Goal: Information Seeking & Learning: Learn about a topic

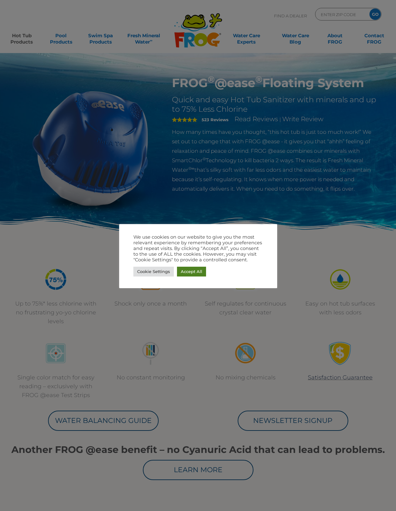
click at [193, 267] on link "Accept All" at bounding box center [191, 272] width 29 height 10
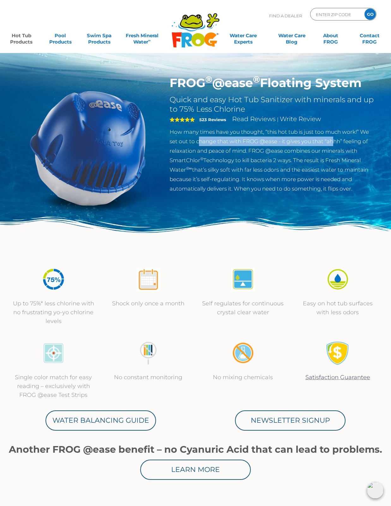
drag, startPoint x: 333, startPoint y: 139, endPoint x: 197, endPoint y: 142, distance: 135.8
click at [197, 142] on p "How many times have you thought, “this hot tub is just too much work!” We set o…" at bounding box center [273, 160] width 206 height 66
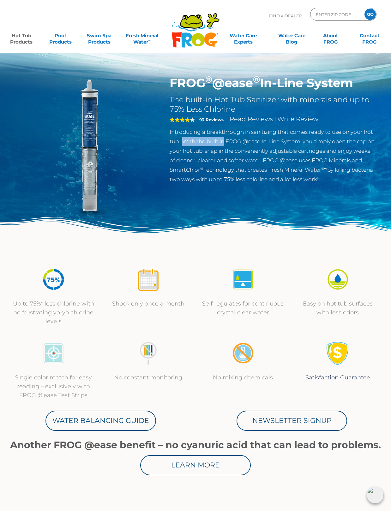
drag, startPoint x: 185, startPoint y: 141, endPoint x: 225, endPoint y: 141, distance: 39.8
click at [225, 141] on p "Introducing a breakthrough in sanitizing that comes ready to use on your hot tu…" at bounding box center [273, 155] width 206 height 57
click at [307, 140] on p "Introducing a breakthrough in sanitizing that comes ready to use on your hot tu…" at bounding box center [273, 155] width 206 height 57
drag, startPoint x: 343, startPoint y: 141, endPoint x: 200, endPoint y: 141, distance: 143.4
click at [200, 141] on p "Introducing a breakthrough in sanitizing that comes ready to use on your hot tu…" at bounding box center [273, 155] width 206 height 57
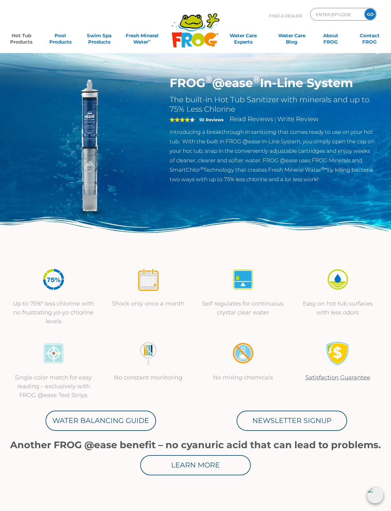
click at [233, 165] on p "Introducing a breakthrough in sanitizing that comes ready to use on your hot tu…" at bounding box center [273, 155] width 206 height 57
drag, startPoint x: 343, startPoint y: 160, endPoint x: 198, endPoint y: 160, distance: 144.9
click at [198, 160] on p "Introducing a breakthrough in sanitizing that comes ready to use on your hot tu…" at bounding box center [273, 155] width 206 height 57
drag, startPoint x: 178, startPoint y: 84, endPoint x: 262, endPoint y: 87, distance: 84.4
click at [262, 87] on h1 "FROG ® @ease ® In-Line System" at bounding box center [273, 83] width 206 height 15
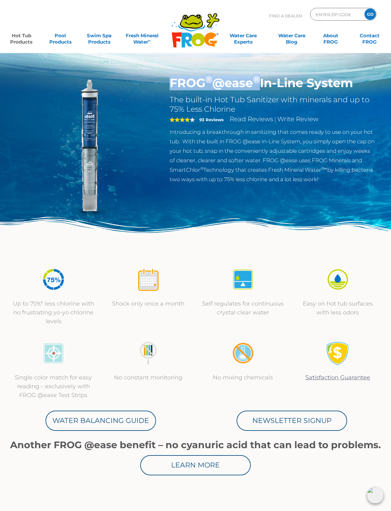
copy h1 "FROG ® @ease ®"
